Goal: Task Accomplishment & Management: Manage account settings

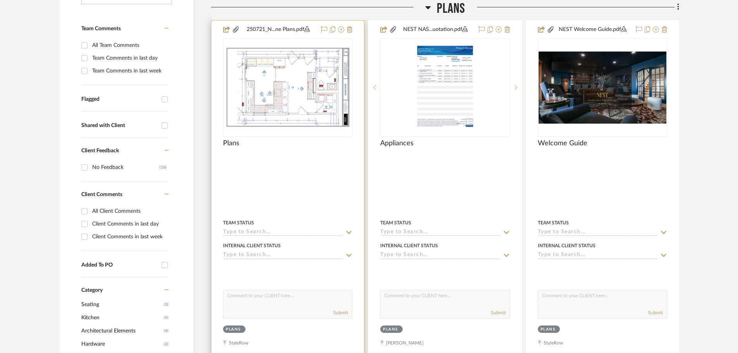
scroll to position [194, 0]
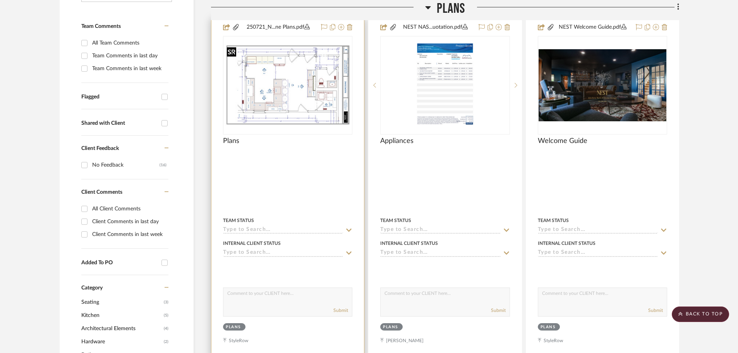
click at [313, 97] on img "0" at bounding box center [288, 85] width 128 height 82
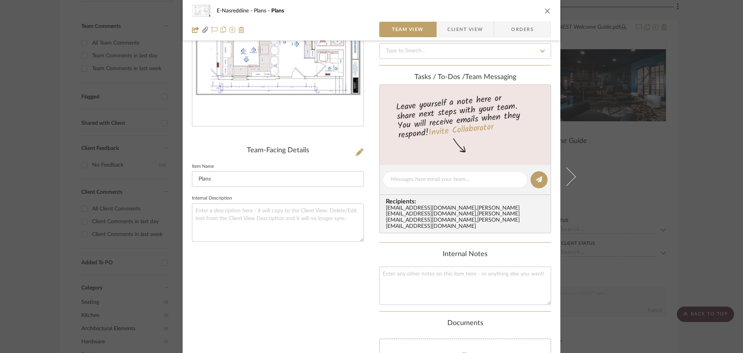
scroll to position [83, 0]
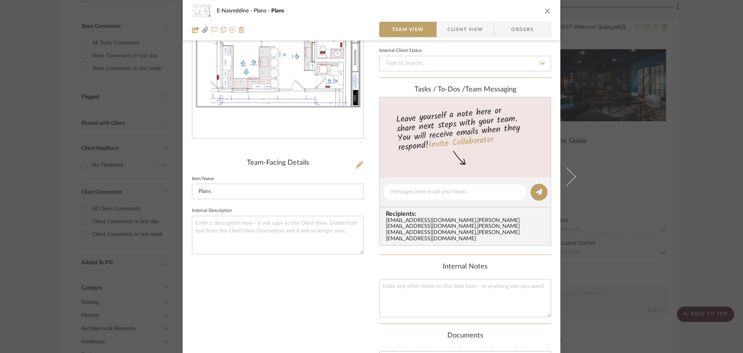
click at [357, 162] on icon at bounding box center [360, 165] width 8 height 8
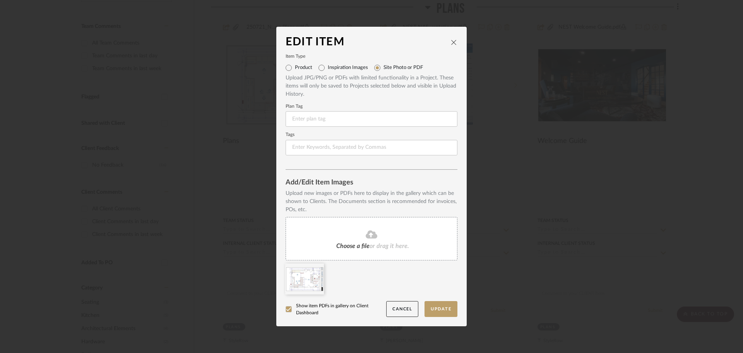
click at [343, 245] on span "Choose a file" at bounding box center [352, 246] width 33 height 6
click at [316, 266] on icon at bounding box center [318, 268] width 5 height 6
click at [437, 309] on button "Update" at bounding box center [441, 309] width 33 height 16
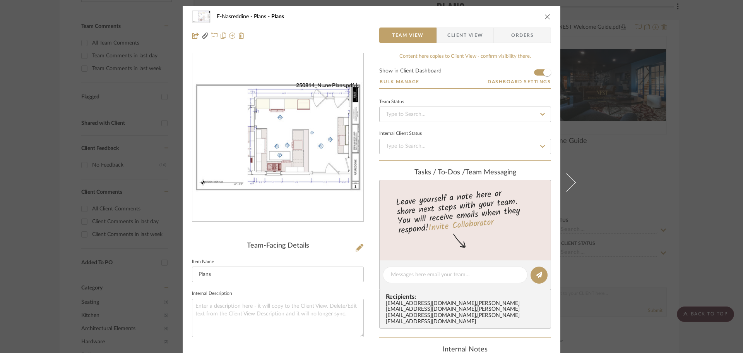
click at [307, 154] on img "0" at bounding box center [277, 137] width 171 height 111
click at [545, 17] on icon "close" at bounding box center [548, 17] width 6 height 6
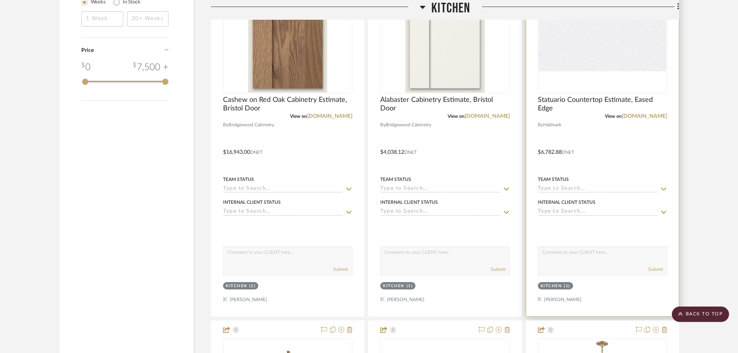
scroll to position [968, 0]
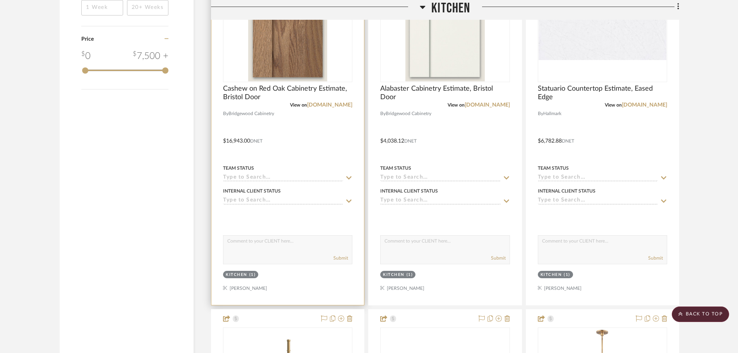
click at [290, 62] on img "0" at bounding box center [287, 33] width 79 height 97
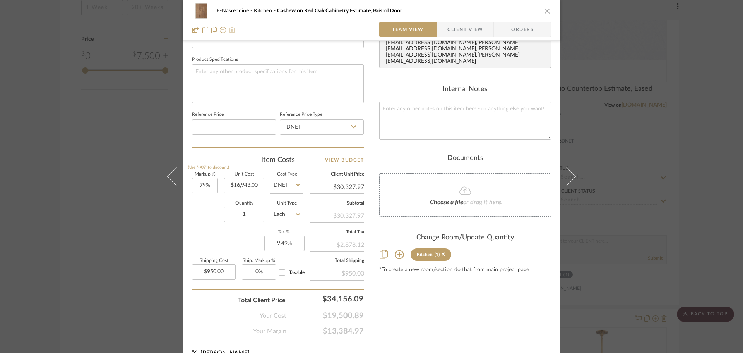
scroll to position [368, 0]
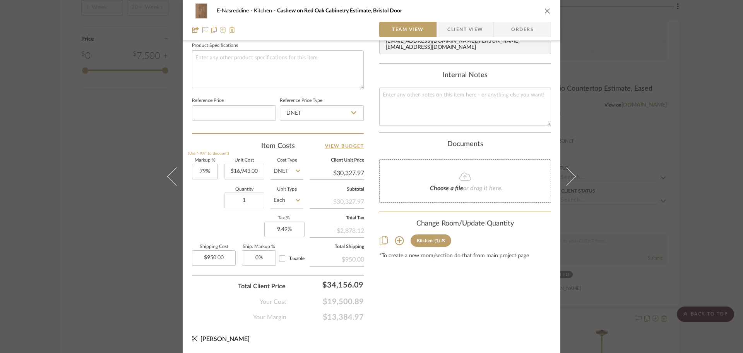
click at [547, 12] on icon "close" at bounding box center [548, 11] width 6 height 6
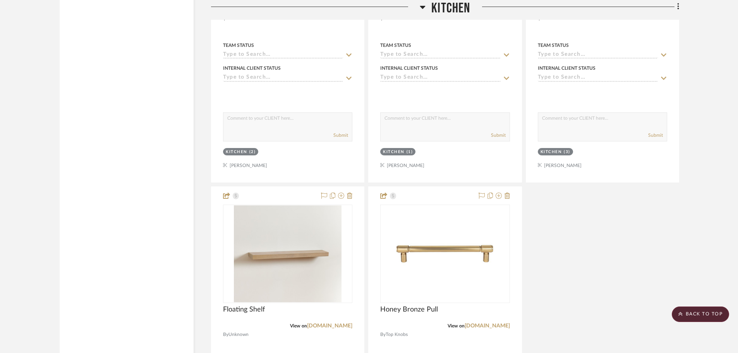
scroll to position [1239, 0]
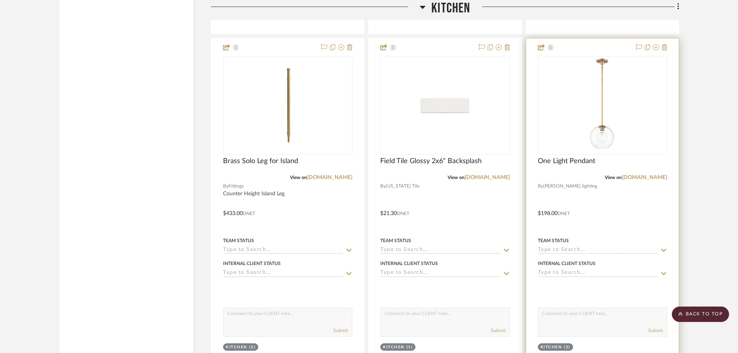
click at [0, 0] on img at bounding box center [0, 0] width 0 height 0
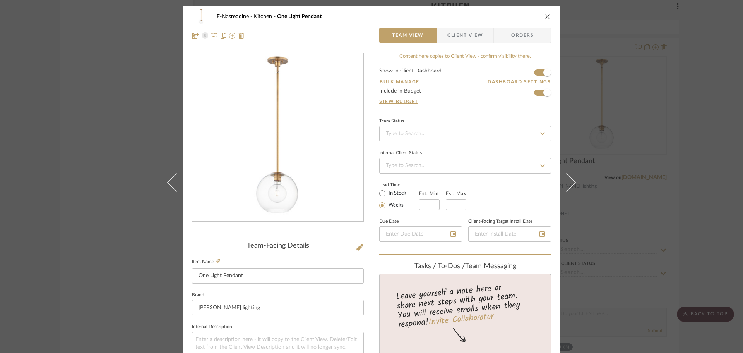
click at [546, 18] on icon "close" at bounding box center [548, 17] width 6 height 6
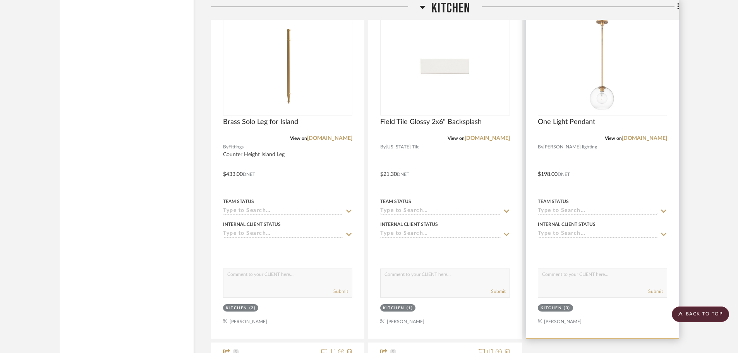
scroll to position [1278, 0]
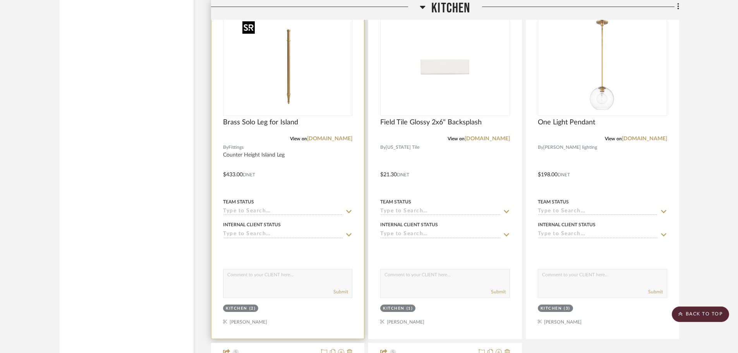
click at [275, 78] on img "0" at bounding box center [287, 66] width 97 height 97
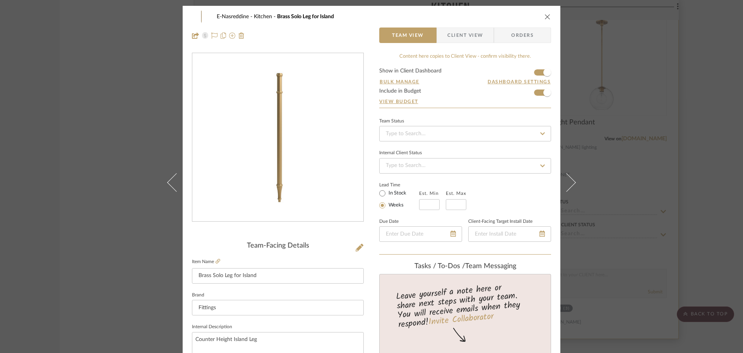
drag, startPoint x: 544, startPoint y: 17, endPoint x: 551, endPoint y: 26, distance: 11.9
click at [545, 17] on icon "close" at bounding box center [548, 17] width 6 height 6
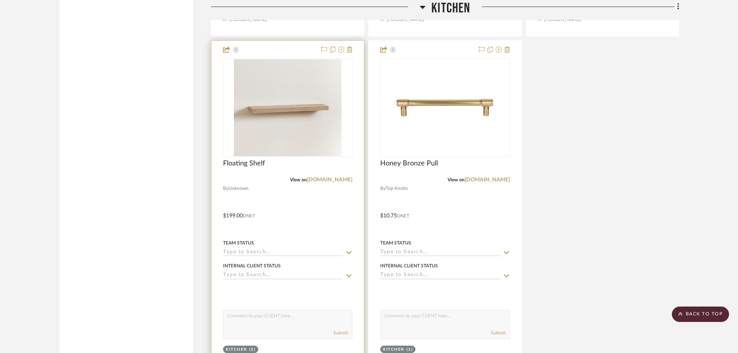
scroll to position [1587, 0]
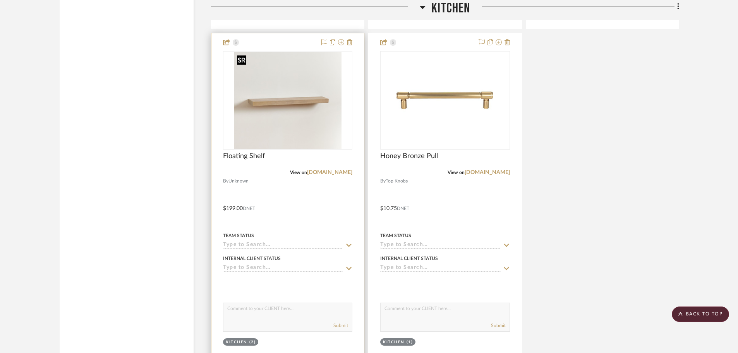
click at [295, 100] on img "0" at bounding box center [288, 100] width 108 height 97
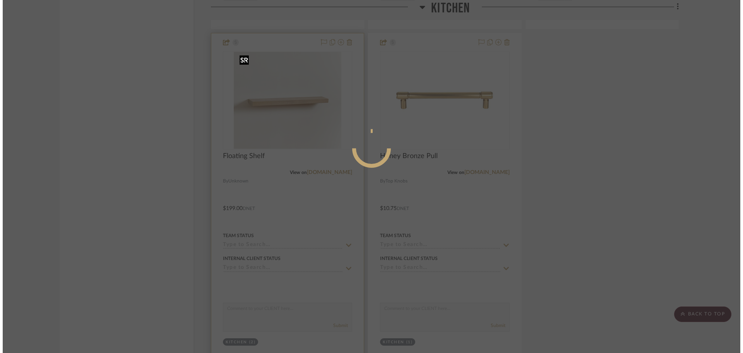
scroll to position [0, 0]
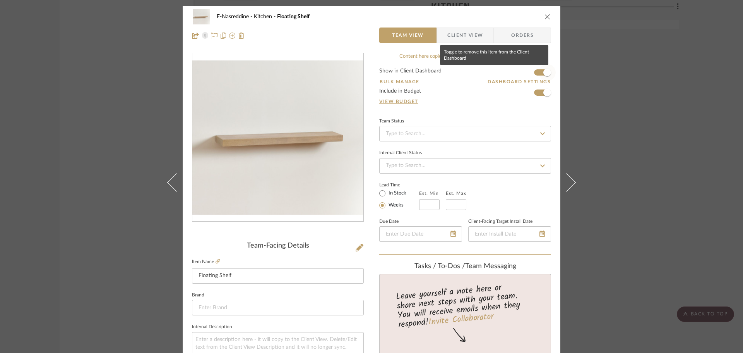
click at [539, 70] on span "button" at bounding box center [547, 72] width 17 height 17
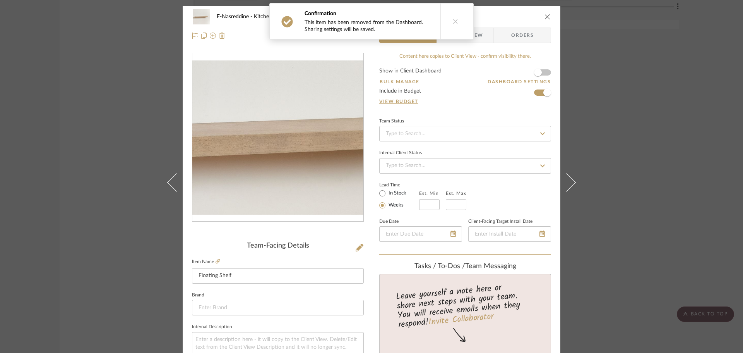
click at [282, 139] on img "0" at bounding box center [277, 137] width 171 height 154
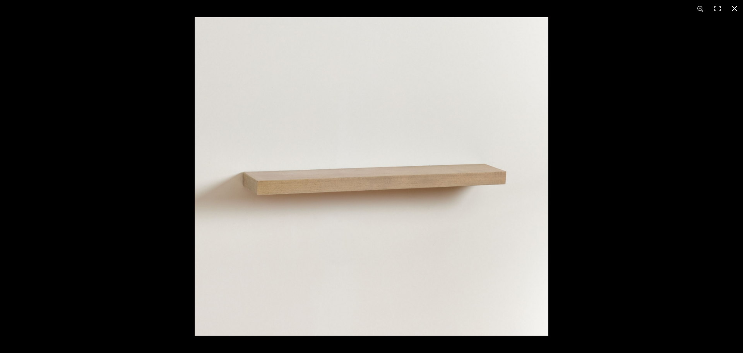
click at [640, 106] on div at bounding box center [566, 193] width 743 height 353
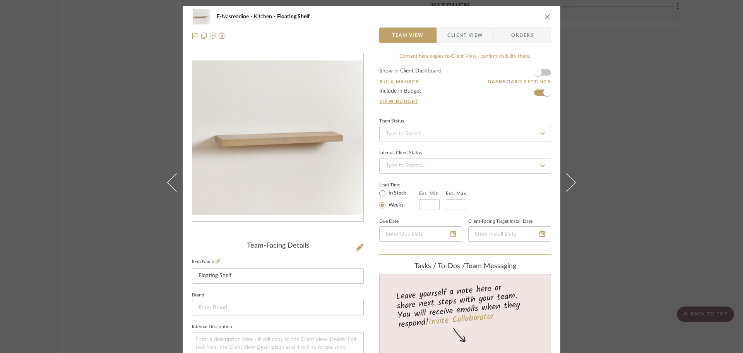
click at [535, 90] on form "Show in Client Dashboard Bulk Manage Dashboard Settings Include in Budget View …" at bounding box center [465, 87] width 172 height 39
click at [535, 92] on form "Show in Client Dashboard Bulk Manage Dashboard Settings Include in Budget View …" at bounding box center [465, 87] width 172 height 39
click at [535, 93] on form "Show in Client Dashboard Bulk Manage Dashboard Settings Include in Budget View …" at bounding box center [465, 87] width 172 height 39
click at [541, 95] on span "button" at bounding box center [547, 92] width 17 height 17
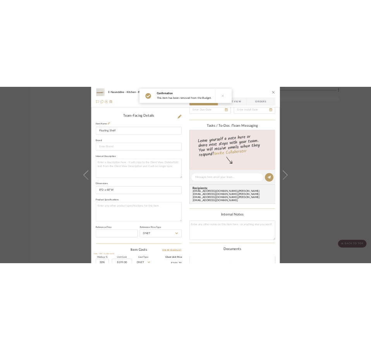
scroll to position [39, 0]
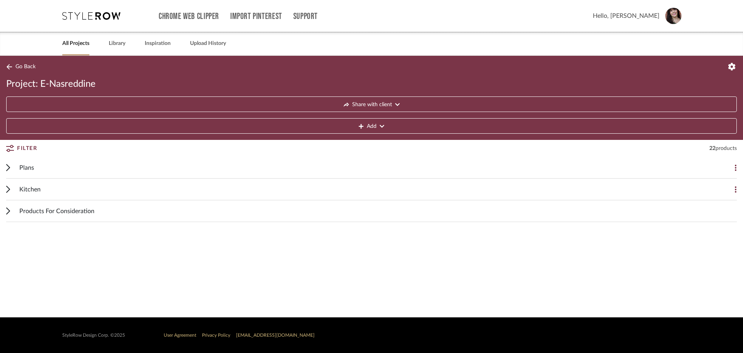
click at [10, 190] on icon at bounding box center [8, 188] width 4 height 7
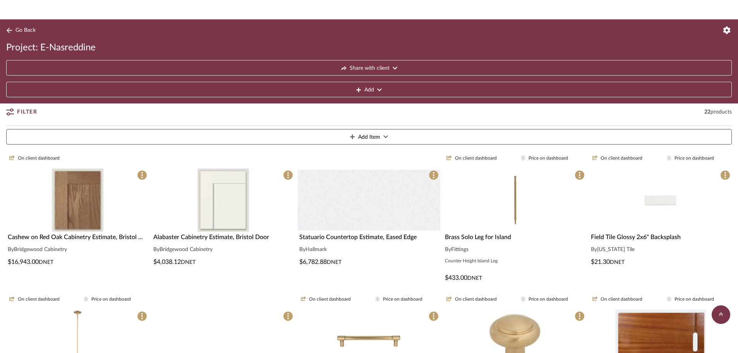
scroll to position [39, 0]
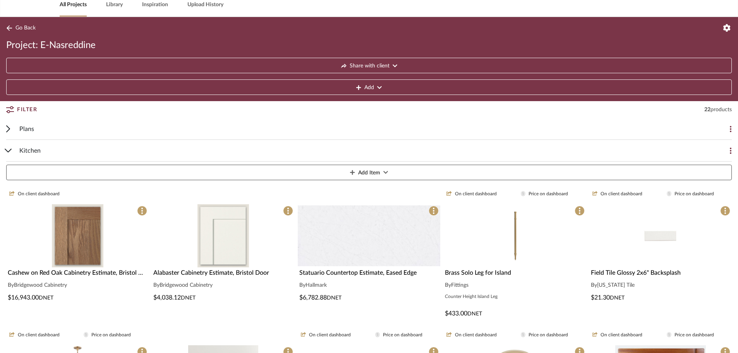
click at [9, 29] on icon at bounding box center [9, 28] width 6 height 6
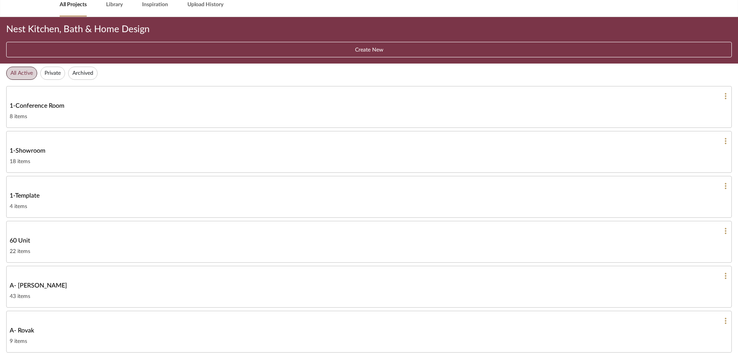
click at [17, 30] on div "Nest Kitchen, Bath & Home Design" at bounding box center [369, 29] width 726 height 12
click at [362, 50] on button "Create New" at bounding box center [369, 49] width 726 height 15
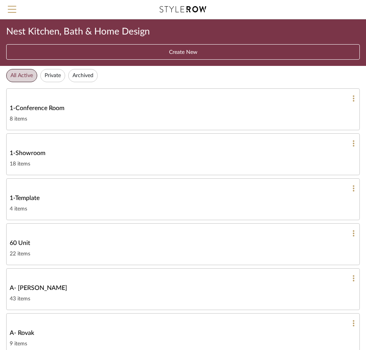
click at [193, 4] on div at bounding box center [182, 9] width 317 height 19
click at [53, 78] on button "Private" at bounding box center [52, 75] width 25 height 13
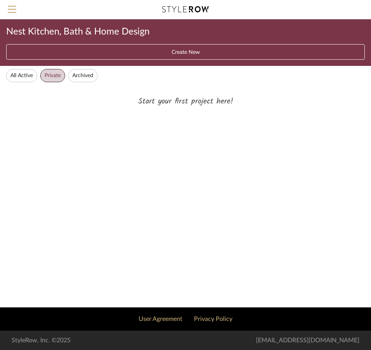
click at [19, 75] on button "All Active" at bounding box center [21, 75] width 31 height 13
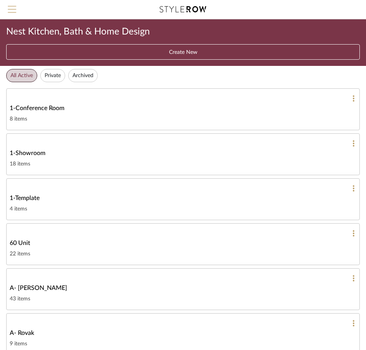
click at [14, 8] on span "Menu" at bounding box center [12, 12] width 9 height 12
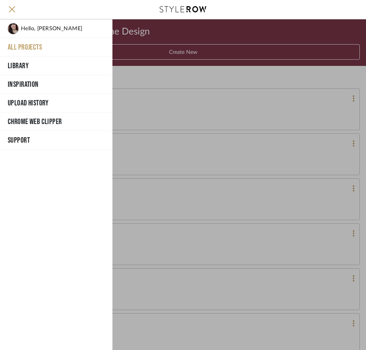
click at [33, 45] on button "All Projects" at bounding box center [56, 47] width 112 height 19
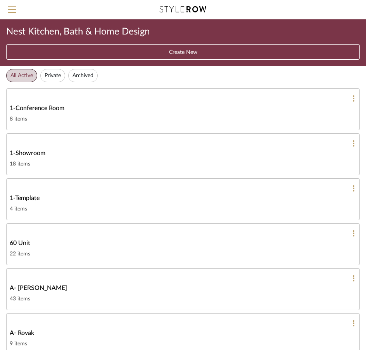
click at [192, 12] on link at bounding box center [183, 10] width 46 height 8
click at [14, 5] on button "Menu" at bounding box center [12, 9] width 24 height 19
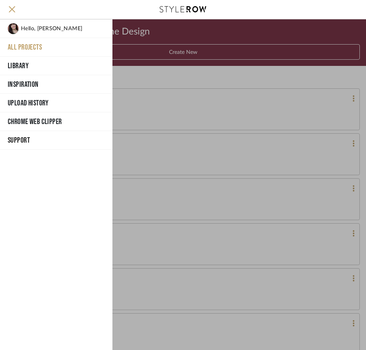
click at [43, 32] on span "Hello, [PERSON_NAME]" at bounding box center [51, 28] width 61 height 11
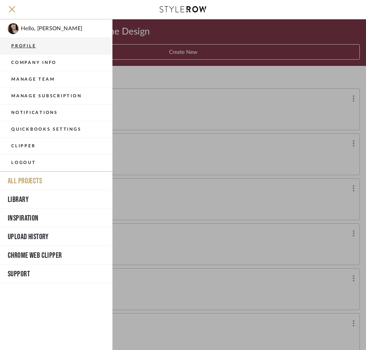
click at [29, 46] on button "Profile" at bounding box center [56, 46] width 112 height 17
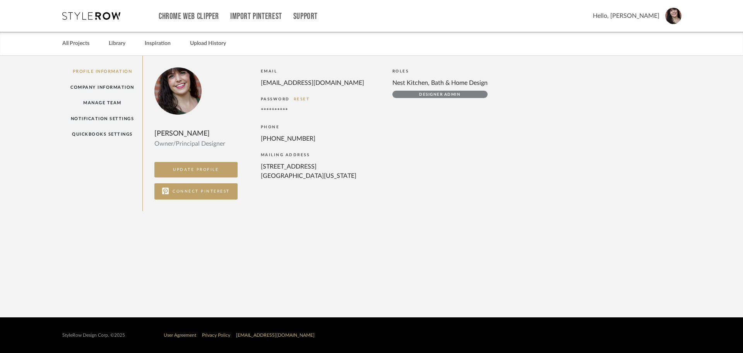
click at [371, 17] on span "Hello, [PERSON_NAME]" at bounding box center [626, 15] width 67 height 9
click at [77, 39] on link "All Projects" at bounding box center [75, 43] width 27 height 10
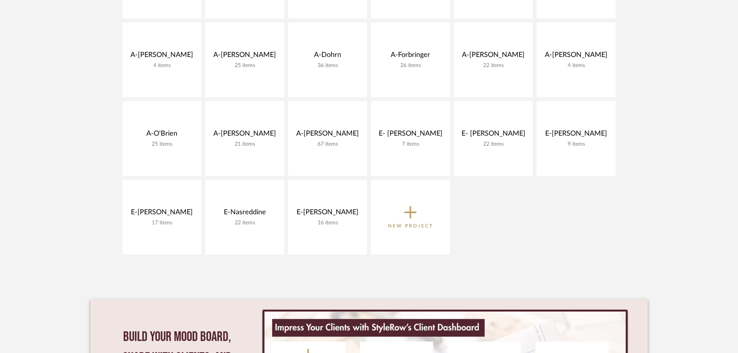
scroll to position [271, 0]
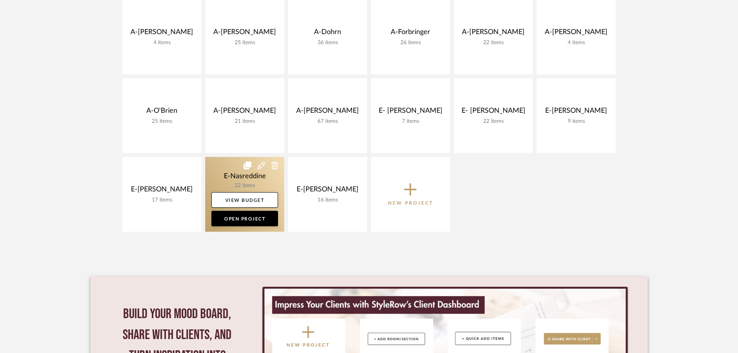
click at [258, 184] on link at bounding box center [244, 194] width 79 height 75
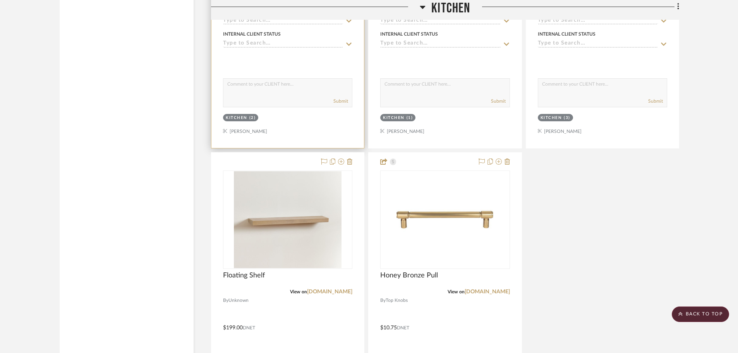
scroll to position [1510, 0]
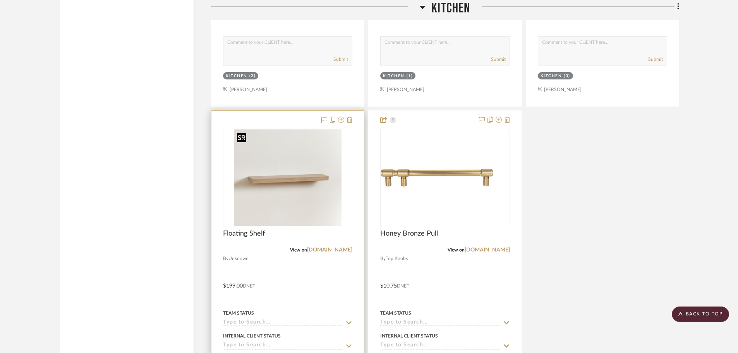
click at [283, 181] on img "0" at bounding box center [288, 177] width 108 height 97
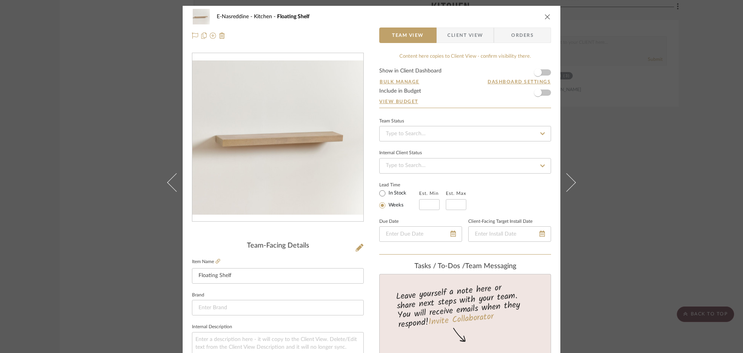
click at [356, 247] on icon at bounding box center [360, 248] width 8 height 8
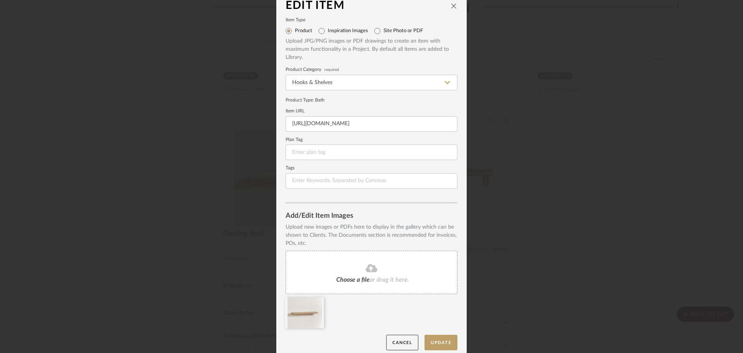
scroll to position [16, 0]
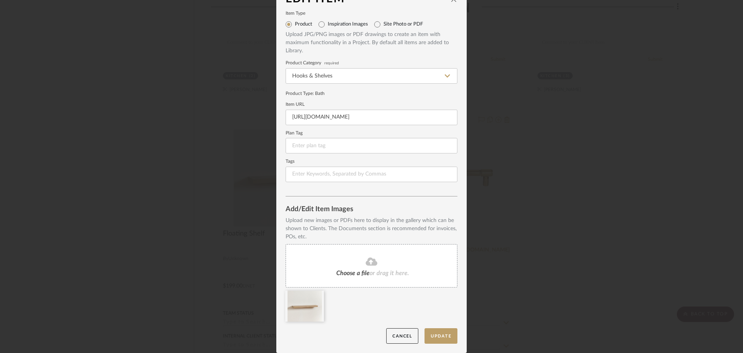
click at [364, 266] on fa-icon at bounding box center [371, 262] width 70 height 10
click at [350, 118] on input "[URL][DOMAIN_NAME]" at bounding box center [372, 117] width 172 height 15
click at [351, 118] on input "[URL][DOMAIN_NAME]" at bounding box center [372, 117] width 172 height 15
click at [343, 115] on input at bounding box center [372, 117] width 172 height 15
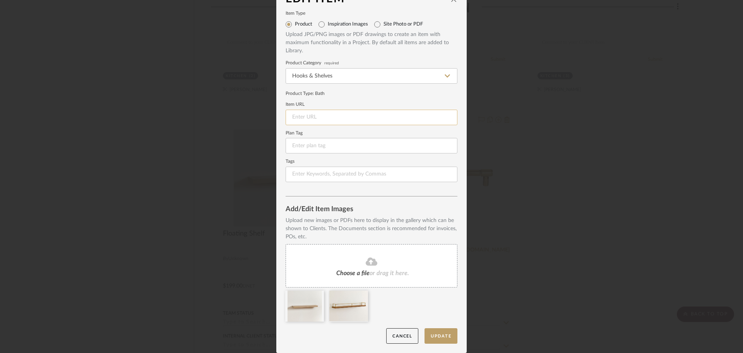
paste input "[URL][DOMAIN_NAME]"
type input "[URL][DOMAIN_NAME]"
click at [443, 333] on button "Update" at bounding box center [441, 336] width 33 height 16
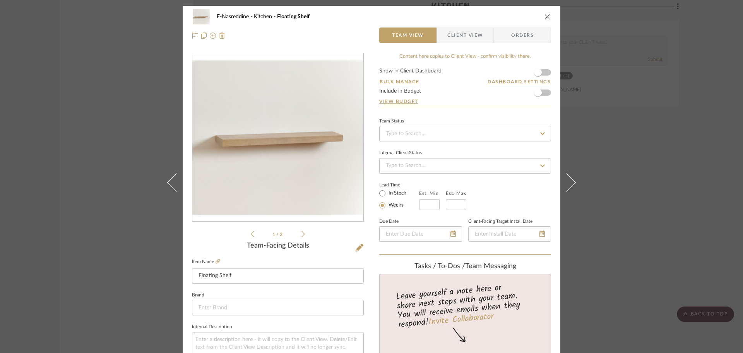
click at [302, 236] on div "1 / 2" at bounding box center [278, 146] width 172 height 186
click at [302, 234] on icon at bounding box center [303, 233] width 3 height 7
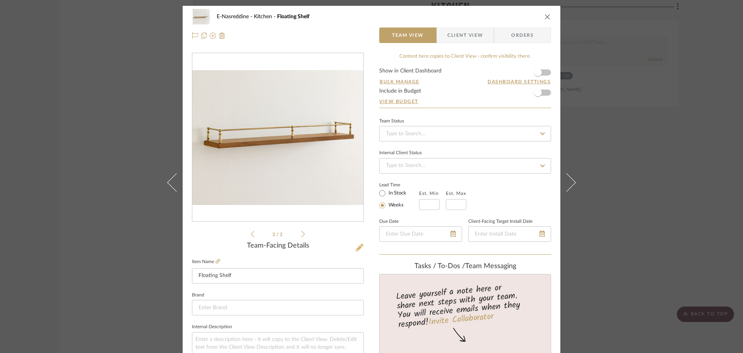
click at [356, 246] on icon at bounding box center [360, 248] width 8 height 8
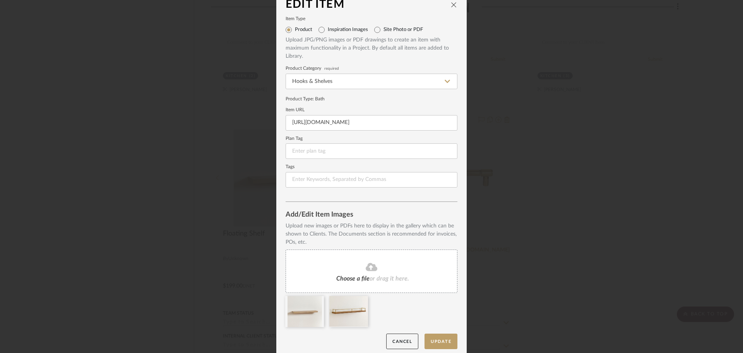
scroll to position [16, 0]
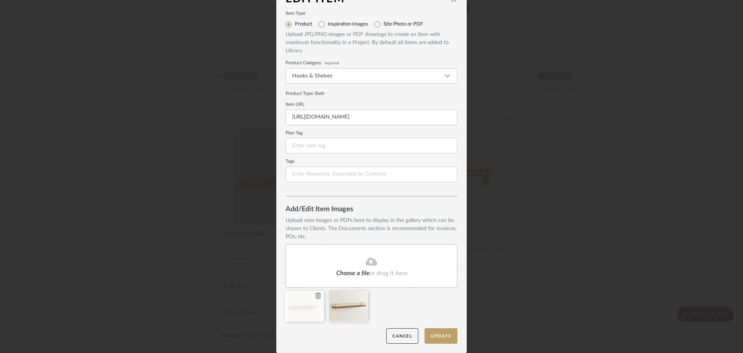
click at [316, 297] on icon at bounding box center [318, 295] width 5 height 6
click at [443, 335] on button "Update" at bounding box center [441, 336] width 33 height 16
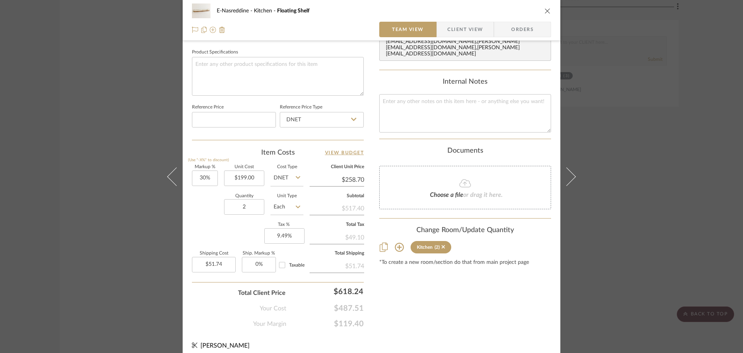
scroll to position [368, 0]
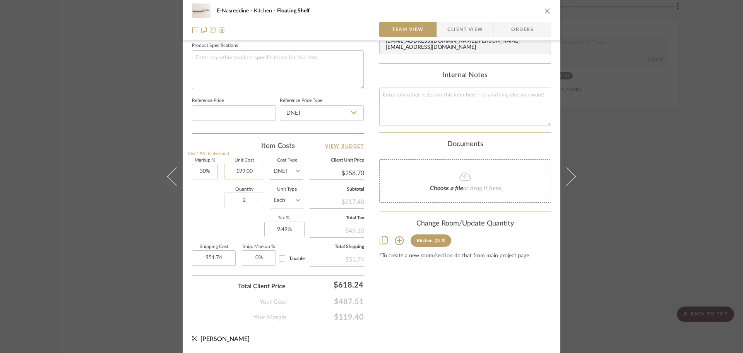
click at [245, 170] on input "199.00" at bounding box center [244, 171] width 40 height 15
type input "$229.00"
click at [610, 134] on div "E-Nasreddine Kitchen Floating Shelf Team View Client View Orders Team-Facing De…" at bounding box center [371, 176] width 743 height 353
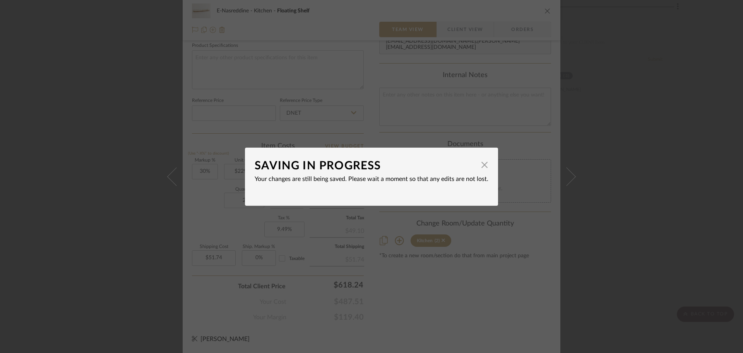
type input "$297.70"
type input "$59.54"
click at [483, 164] on span "button" at bounding box center [484, 164] width 15 height 15
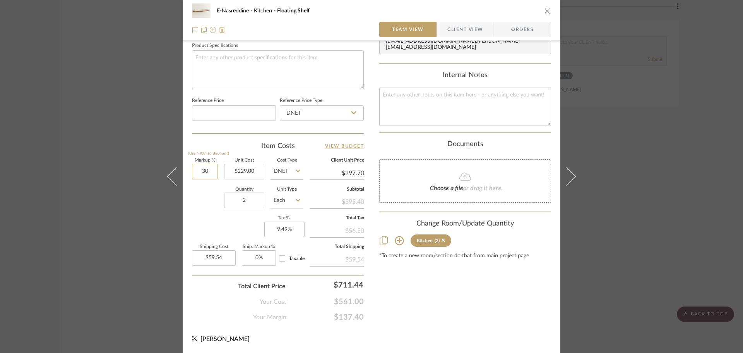
click at [199, 173] on input "30" at bounding box center [205, 171] width 26 height 15
click at [206, 223] on div "Markup % (Use "-X%" to discount) 30% Unit Cost $229.00 Cost Type DNET Client Un…" at bounding box center [278, 214] width 172 height 113
click at [204, 173] on input "30" at bounding box center [205, 171] width 26 height 15
type input "20%"
drag, startPoint x: 189, startPoint y: 192, endPoint x: 188, endPoint y: 188, distance: 4.5
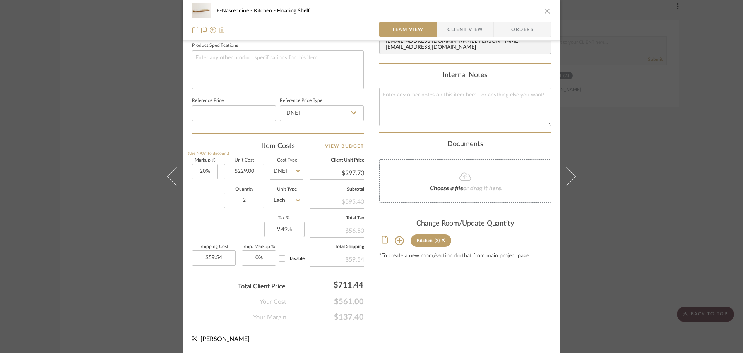
type input "$274.80"
type input "$54.96"
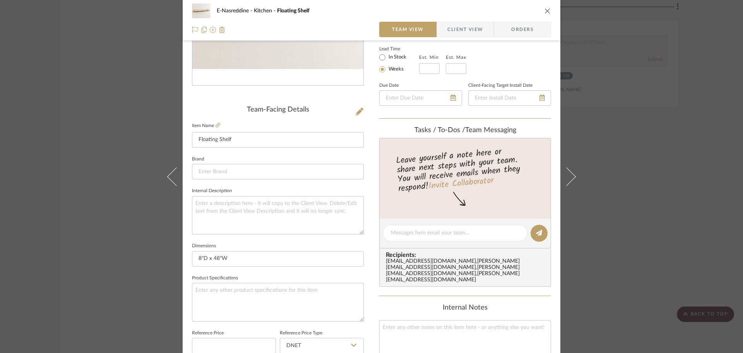
scroll to position [0, 0]
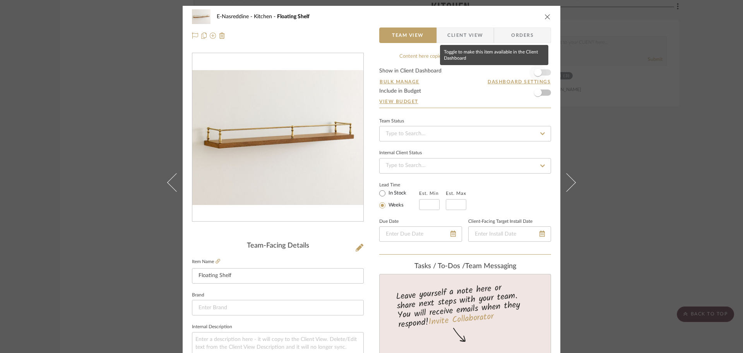
click at [543, 73] on span "button" at bounding box center [538, 72] width 17 height 17
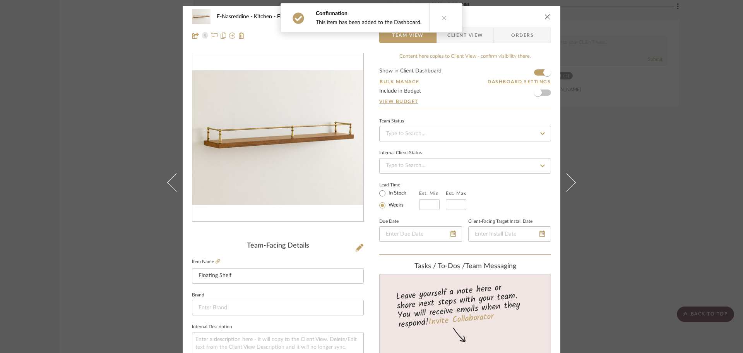
click at [544, 93] on form "Show in Client Dashboard Bulk Manage Dashboard Settings Include in Budget View …" at bounding box center [465, 87] width 172 height 39
click at [542, 91] on span "button" at bounding box center [538, 92] width 17 height 17
click at [460, 39] on span "Client View" at bounding box center [466, 34] width 36 height 15
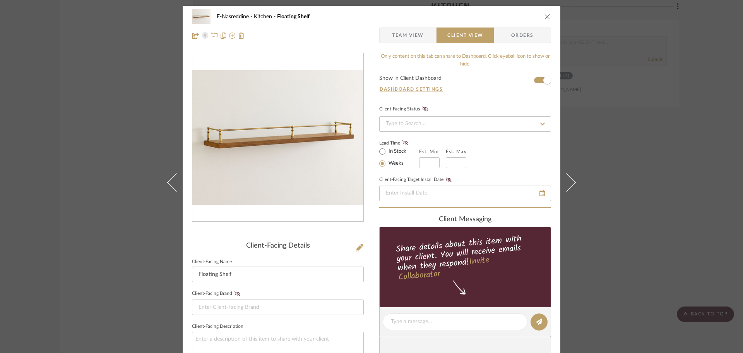
click at [545, 14] on icon "close" at bounding box center [548, 17] width 6 height 6
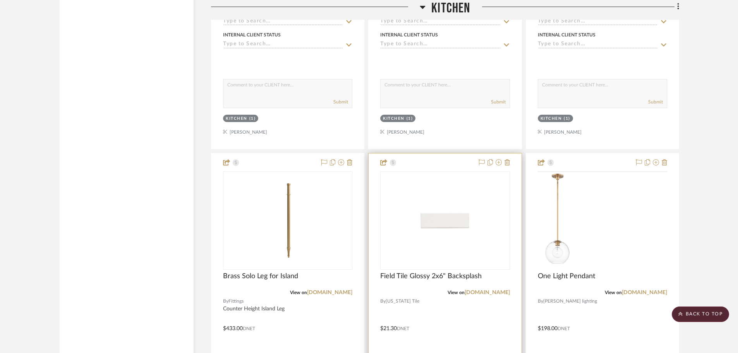
scroll to position [1123, 0]
